Goal: Task Accomplishment & Management: Use online tool/utility

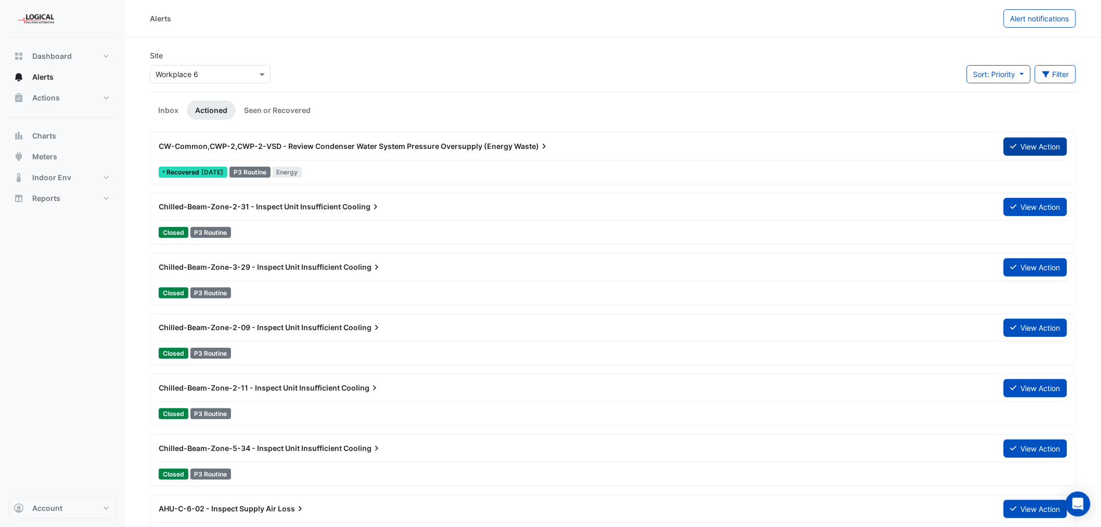
click at [1033, 146] on button "View Action" at bounding box center [1036, 146] width 64 height 18
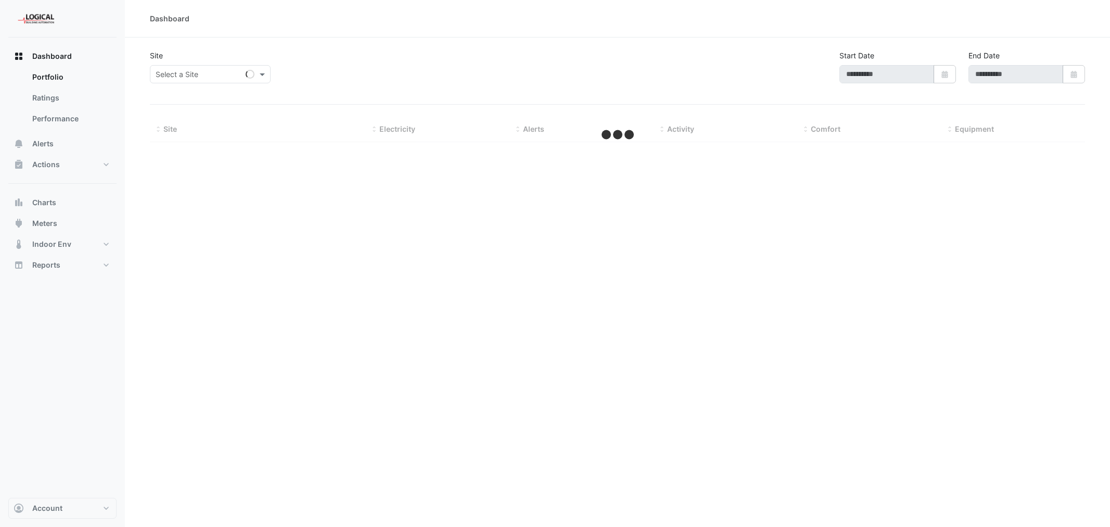
type input "**********"
select select "***"
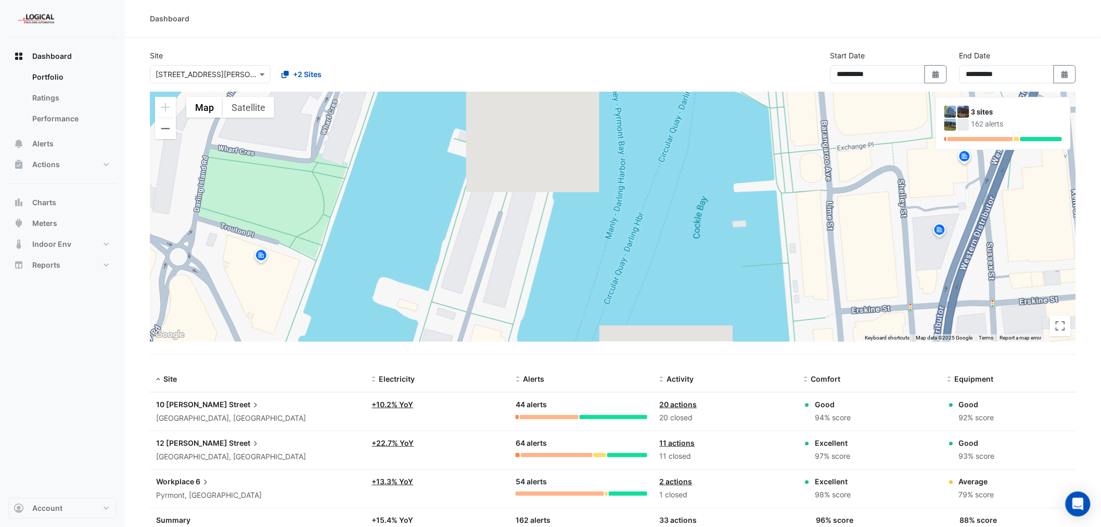
click at [464, 49] on section "**********" at bounding box center [613, 302] width 977 height 531
